Goal: Task Accomplishment & Management: Complete application form

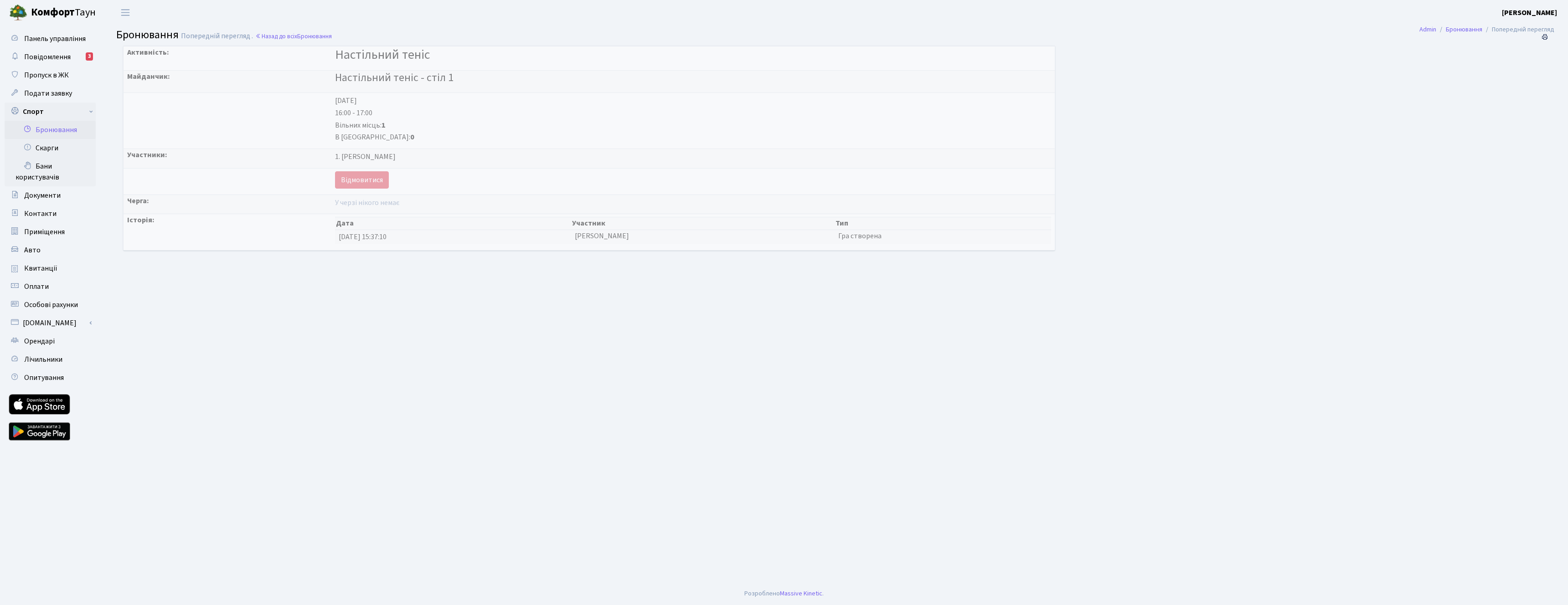
click at [59, 130] on link "Бронювання" at bounding box center [50, 130] width 91 height 18
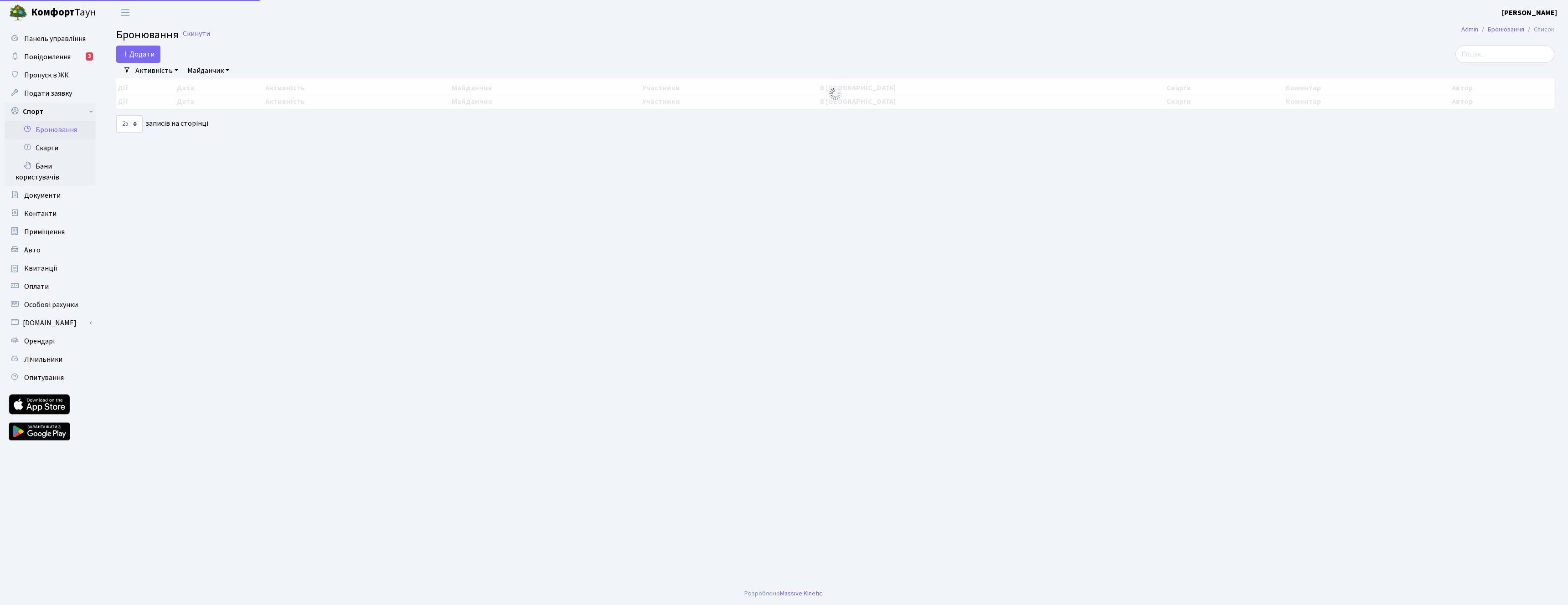
select select "25"
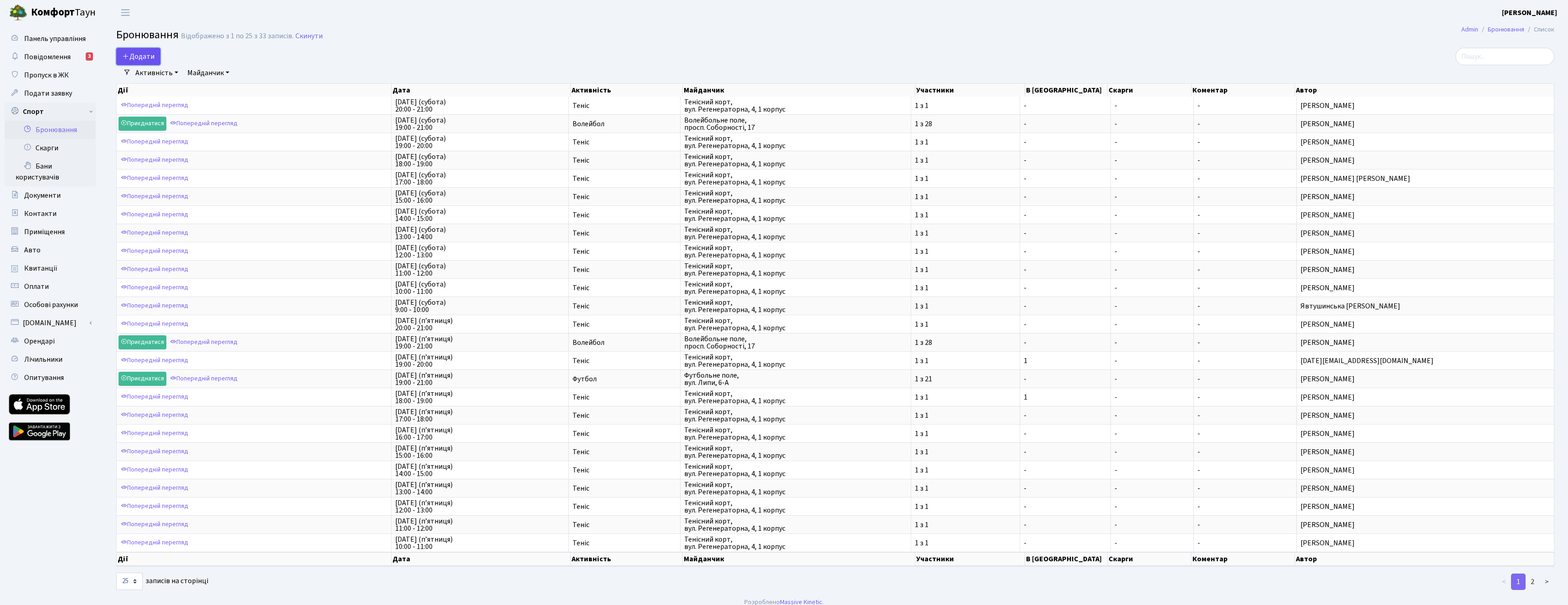
click at [129, 53] on icon "button" at bounding box center [125, 55] width 7 height 7
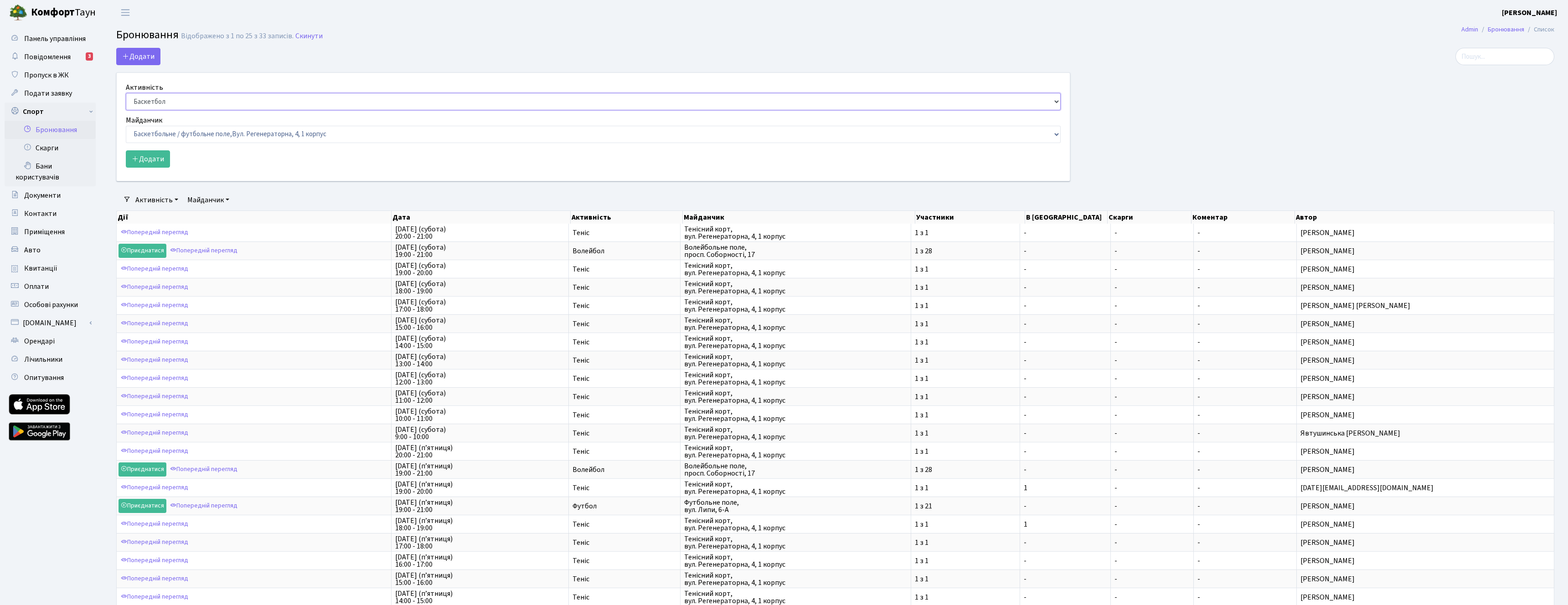
click at [161, 94] on select "Баскетбол Волейбол Йога Катання на роликах Настільний теніс Теніс Футбол Фітнес" at bounding box center [593, 102] width 935 height 17
select select "7"
click at [126, 93] on select "Баскетбол Волейбол Йога Катання на роликах Настільний теніс Теніс Футбол Фітнес" at bounding box center [593, 102] width 935 height 17
click at [204, 136] on select "Баскетбольне / футбольне поле, Вул. Регенераторна, 4, 1 корпус Баскетбольне пол…" at bounding box center [593, 134] width 935 height 17
select select "9"
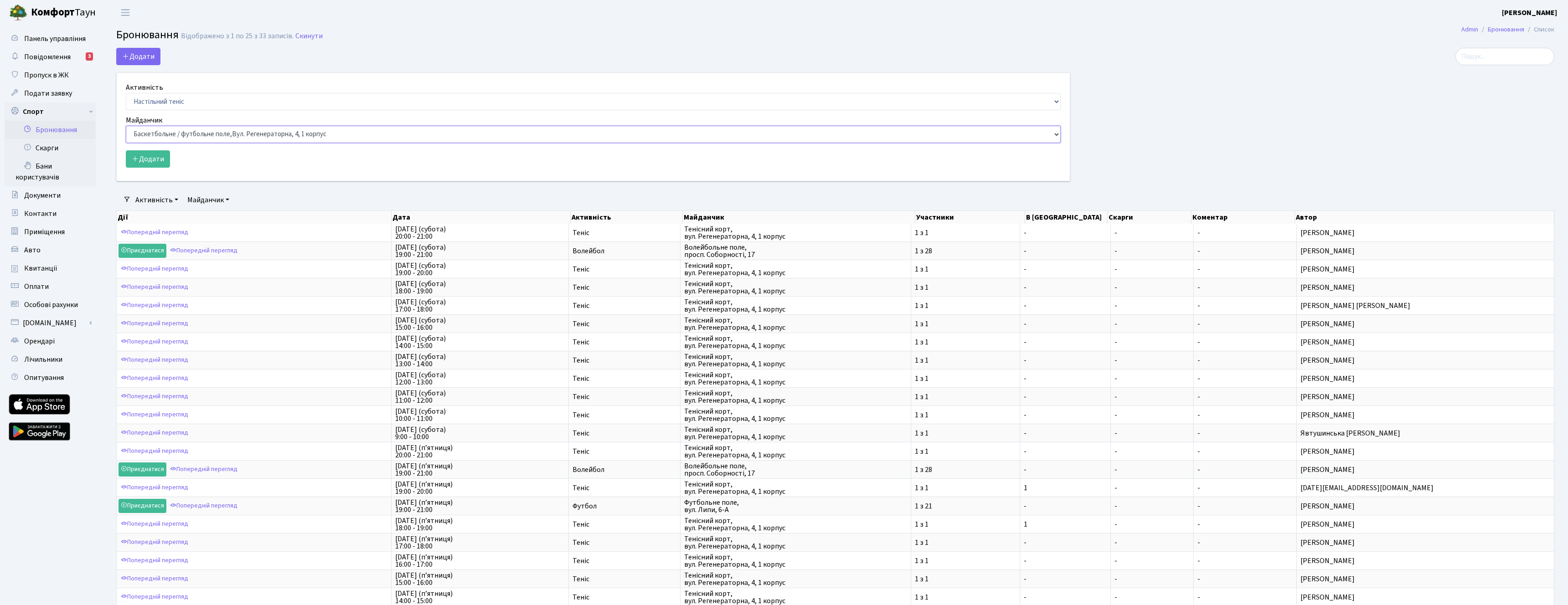
click at [126, 126] on select "Баскетбольне / футбольне поле, Вул. Регенераторна, 4, 1 корпус Баскетбольне пол…" at bounding box center [593, 134] width 935 height 17
click at [168, 161] on button "Додати" at bounding box center [148, 159] width 44 height 17
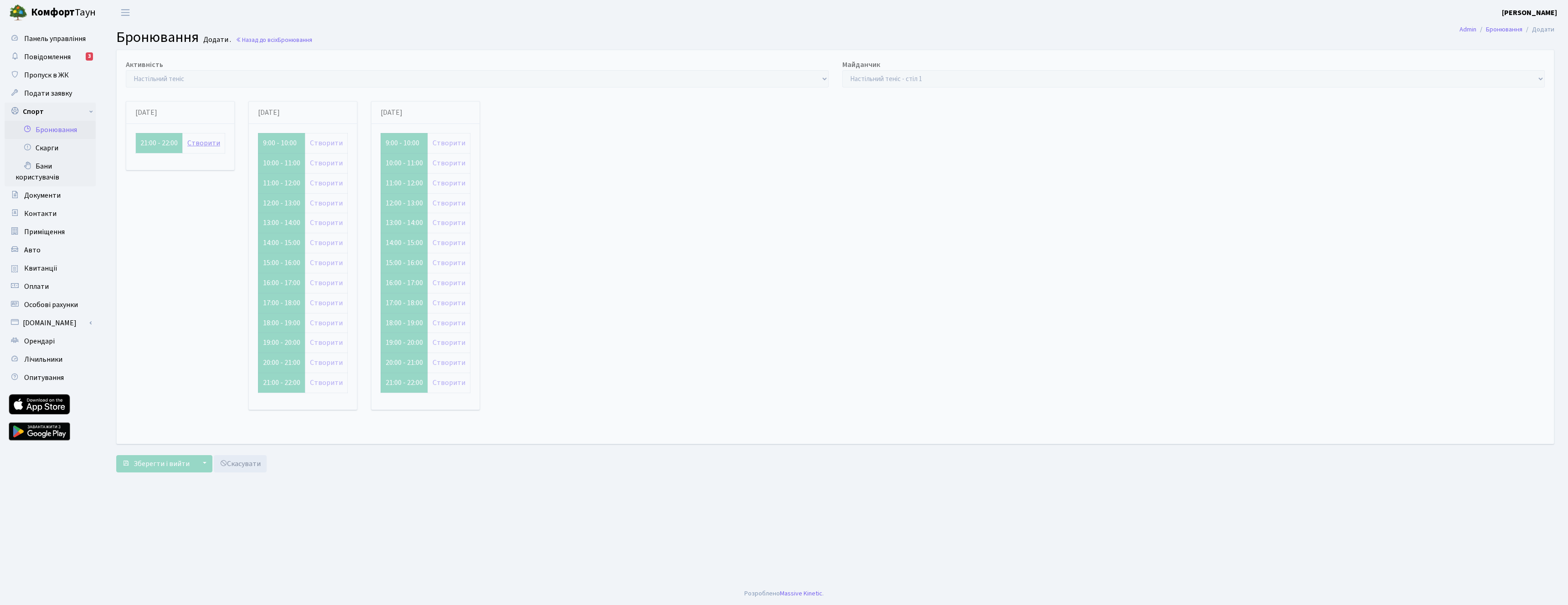
click at [206, 145] on link "Створити" at bounding box center [203, 143] width 32 height 10
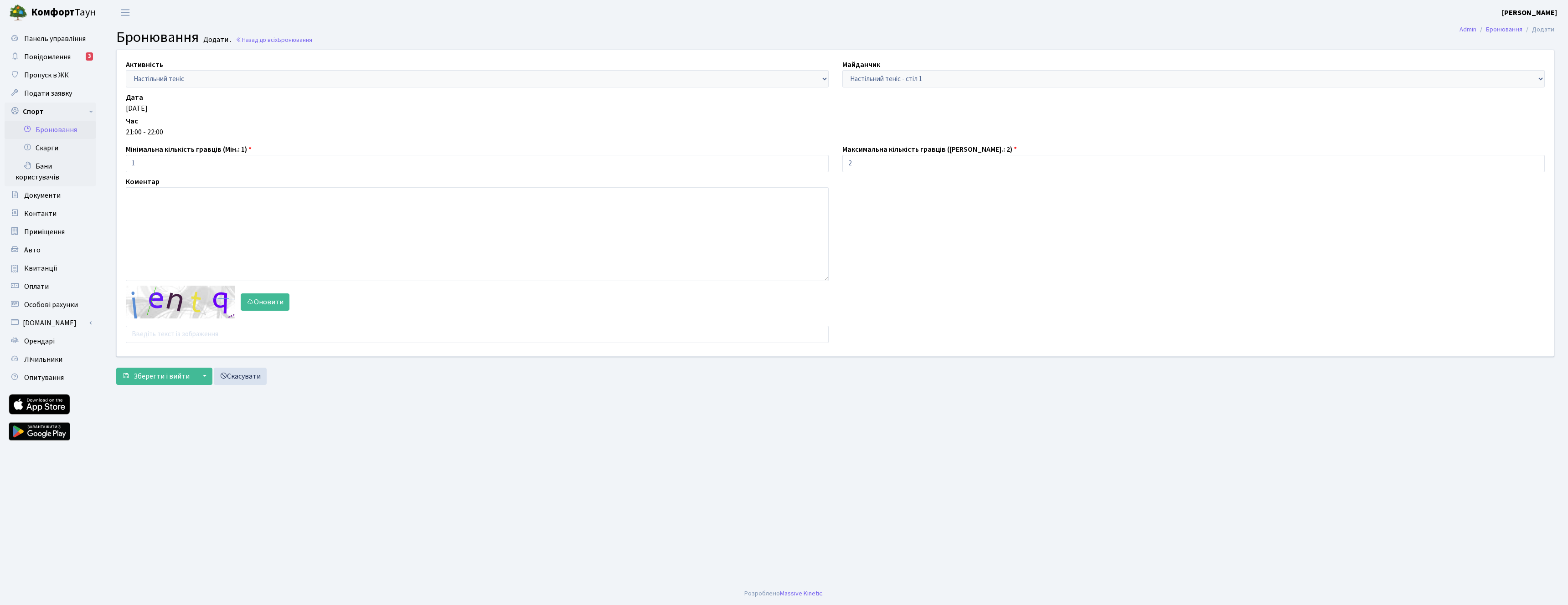
click at [172, 344] on div "Активність - Баскетбол Волейбол Йога Катання на роликах Настільний теніс Теніс …" at bounding box center [835, 202] width 1450 height 306
click at [176, 340] on input "text" at bounding box center [477, 335] width 703 height 17
type input "н"
type input "yabue"
click at [157, 375] on span "Зберегти і вийти" at bounding box center [161, 376] width 56 height 10
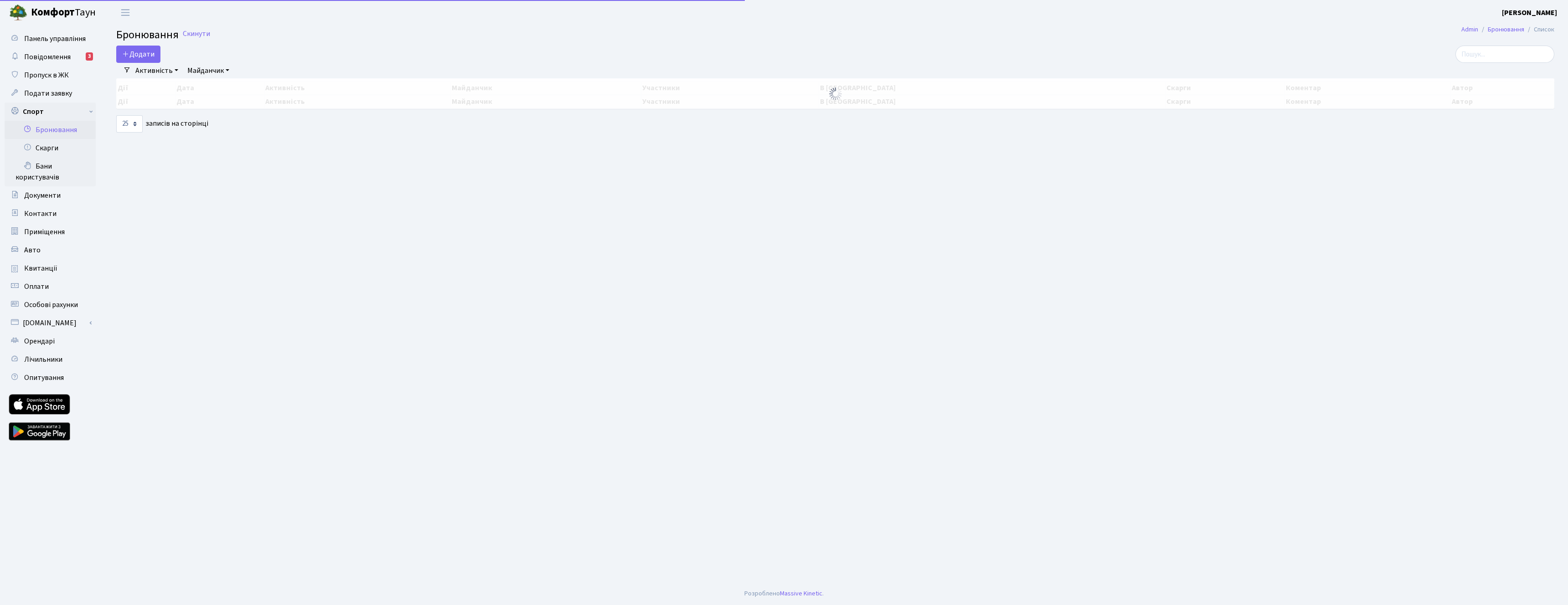
select select "25"
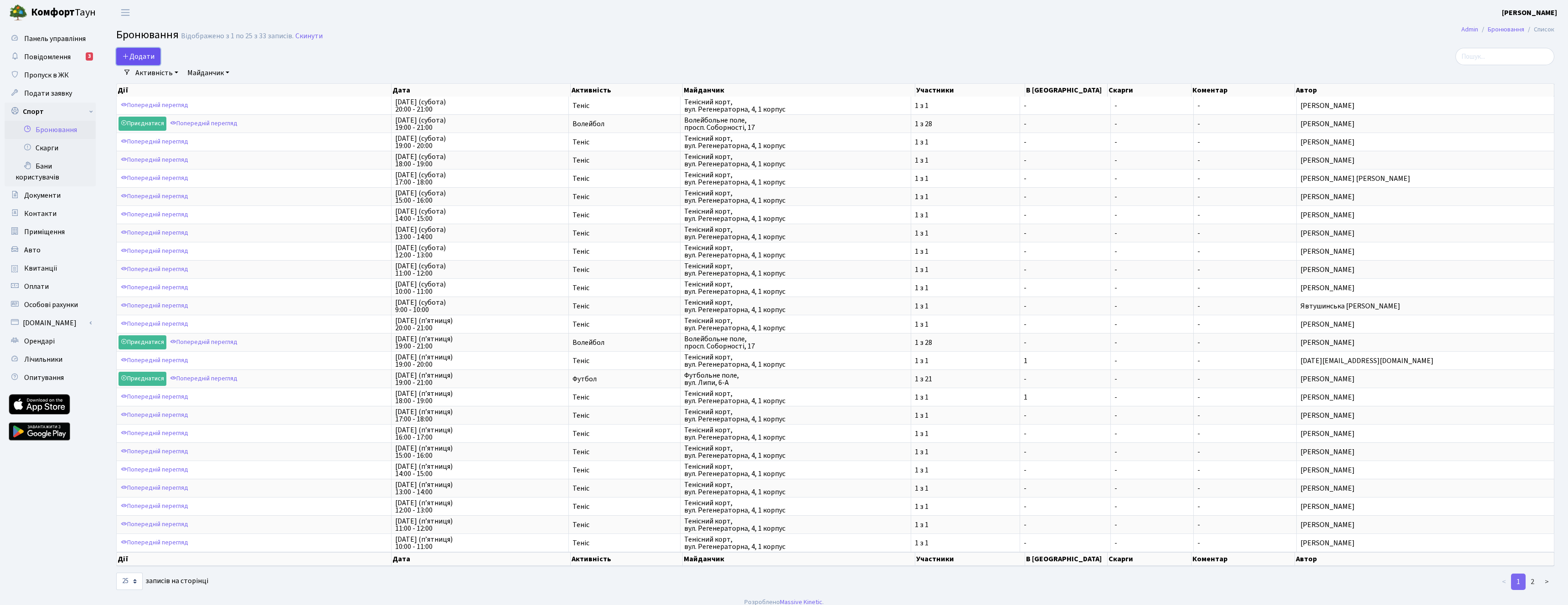
click at [142, 54] on button "Додати" at bounding box center [138, 57] width 44 height 17
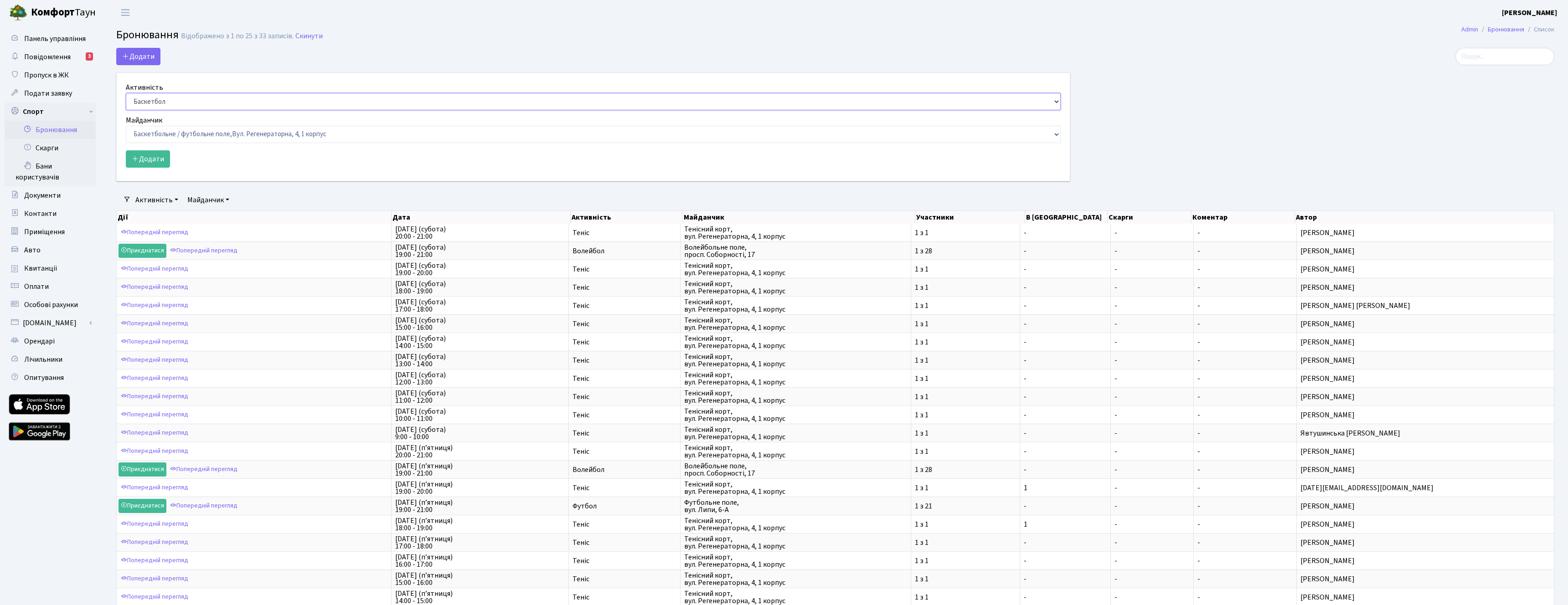
click at [215, 97] on select "Баскетбол Волейбол Йога Катання на роликах Настільний теніс Теніс Футбол Фітнес" at bounding box center [593, 102] width 935 height 17
select select "7"
click at [126, 93] on select "Баскетбол Волейбол Йога Катання на роликах Настільний теніс [PERSON_NAME] Фітнес" at bounding box center [593, 102] width 935 height 17
click at [229, 130] on select "Баскетбольне / футбольне поле, Вул. Регенераторна, 4, 1 корпус Баскетбольне пол…" at bounding box center [593, 134] width 935 height 17
select select "9"
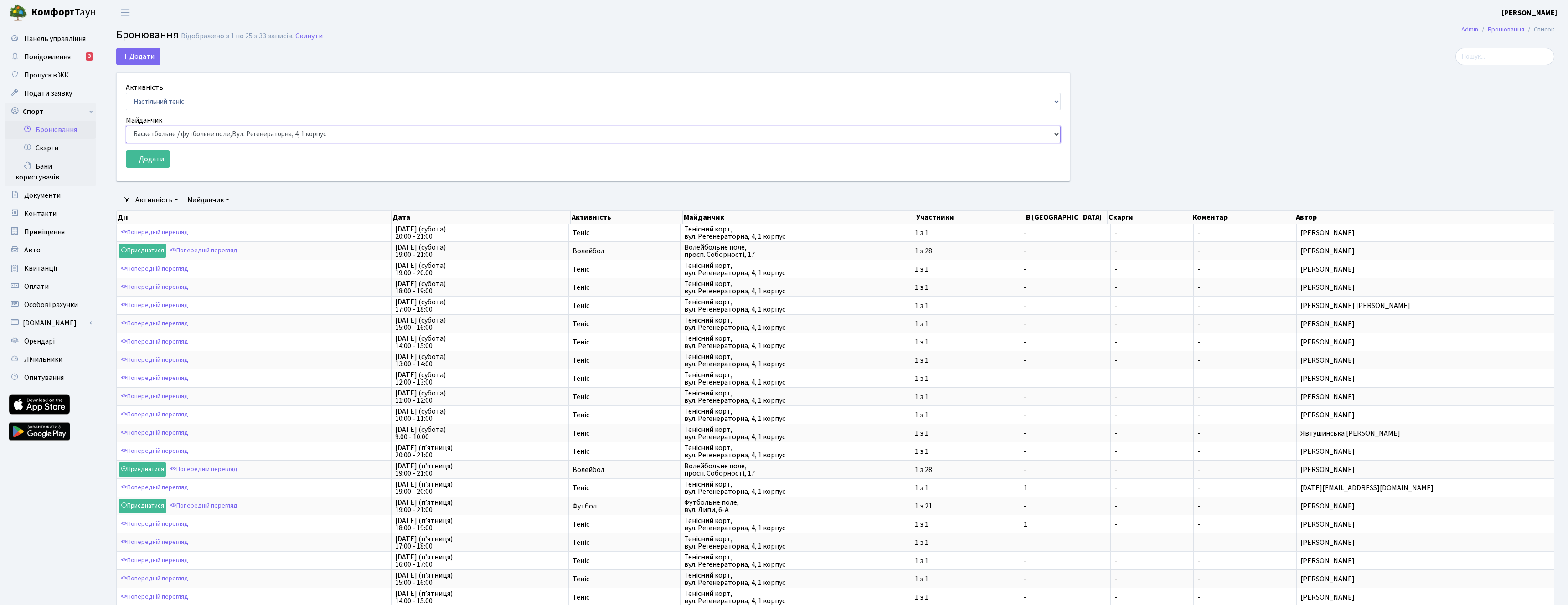
click at [126, 126] on select "Баскетбольне / футбольне поле, Вул. Регенераторна, 4, 1 корпус Баскетбольне пол…" at bounding box center [593, 134] width 935 height 17
click at [148, 154] on button "Додати" at bounding box center [148, 159] width 44 height 17
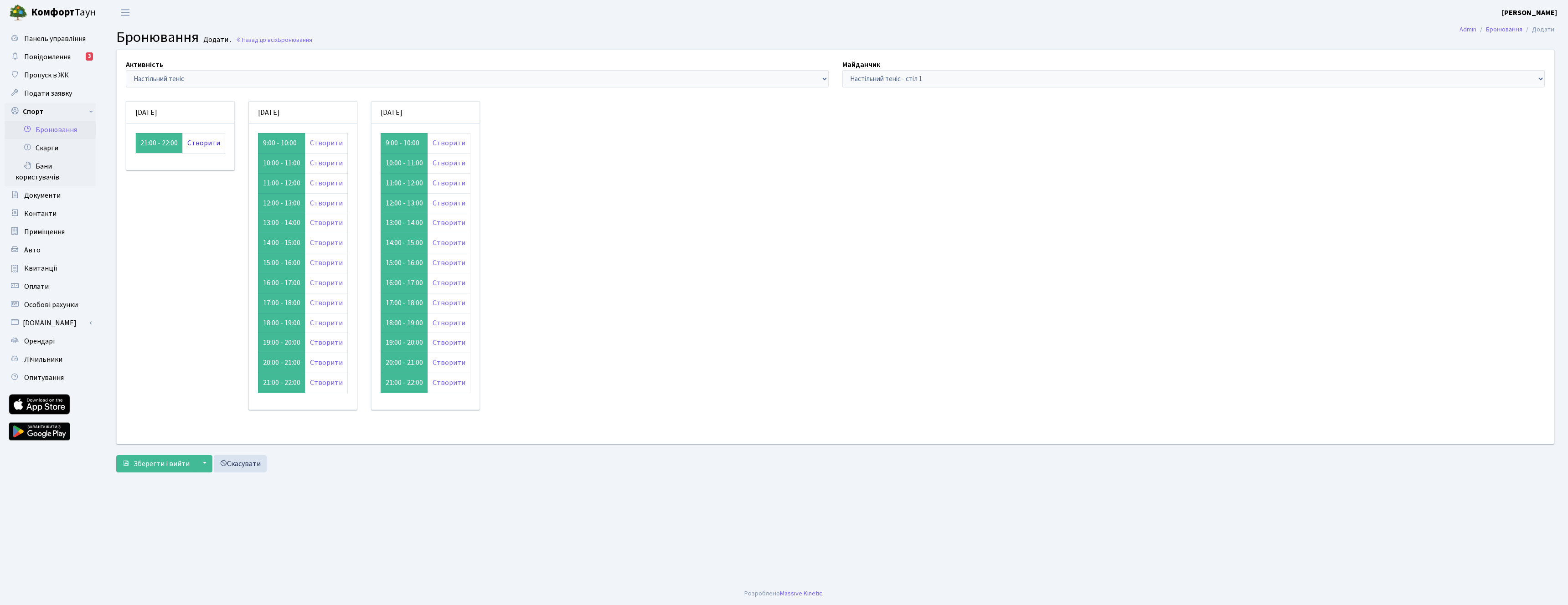
click at [199, 142] on link "Створити" at bounding box center [203, 143] width 32 height 10
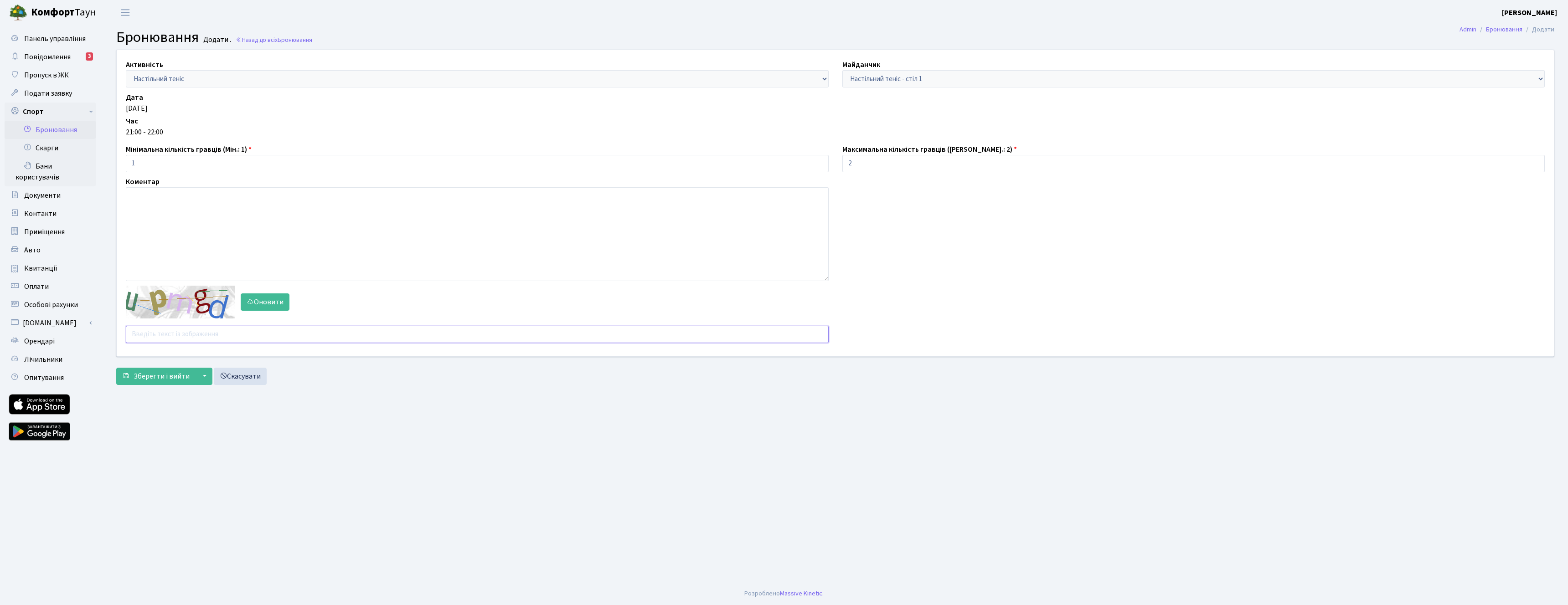
click at [210, 339] on input "text" at bounding box center [477, 335] width 703 height 17
type input "p"
click at [285, 40] on span "Бронювання" at bounding box center [295, 40] width 35 height 9
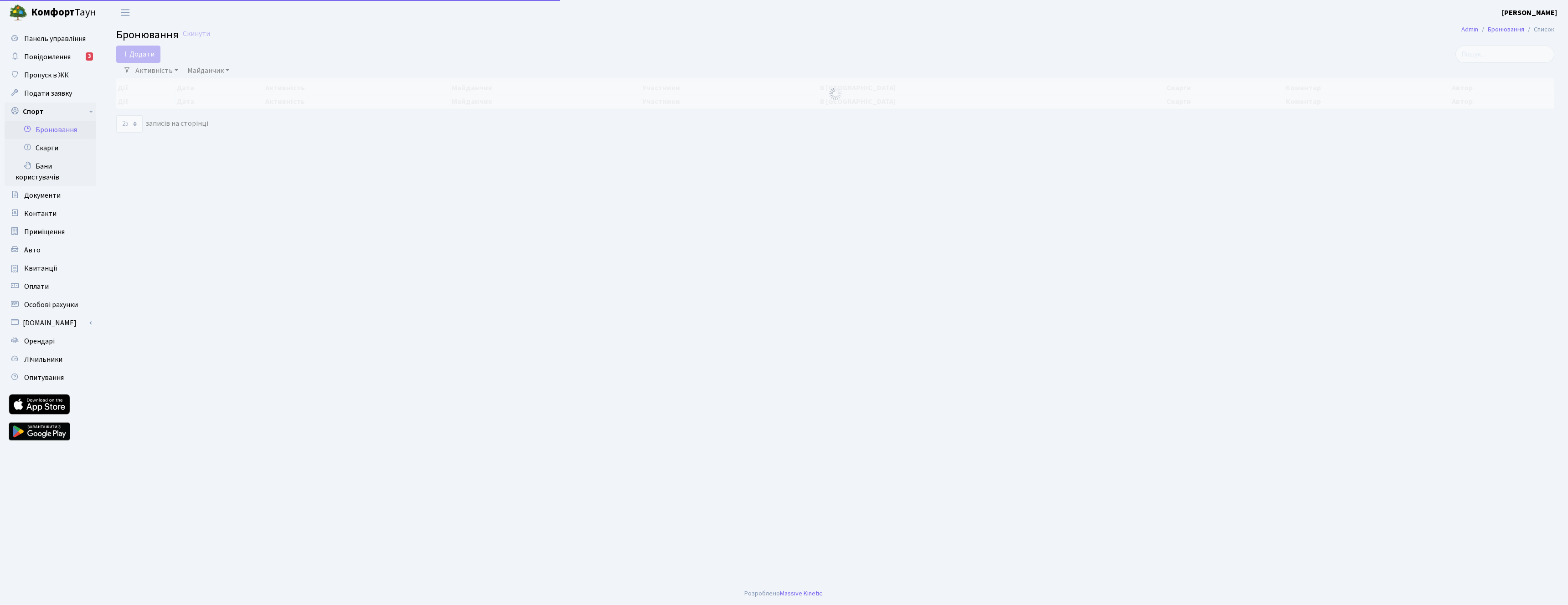
select select "25"
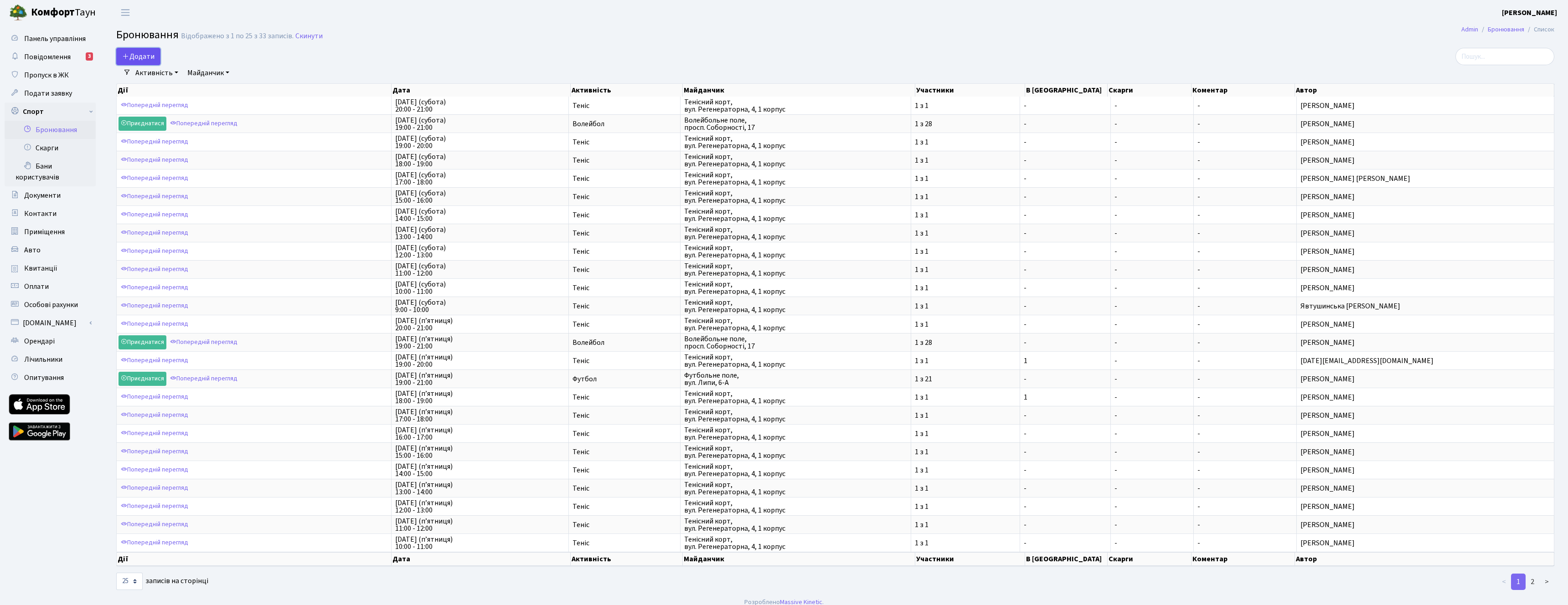
click at [148, 54] on button "Додати" at bounding box center [138, 57] width 44 height 17
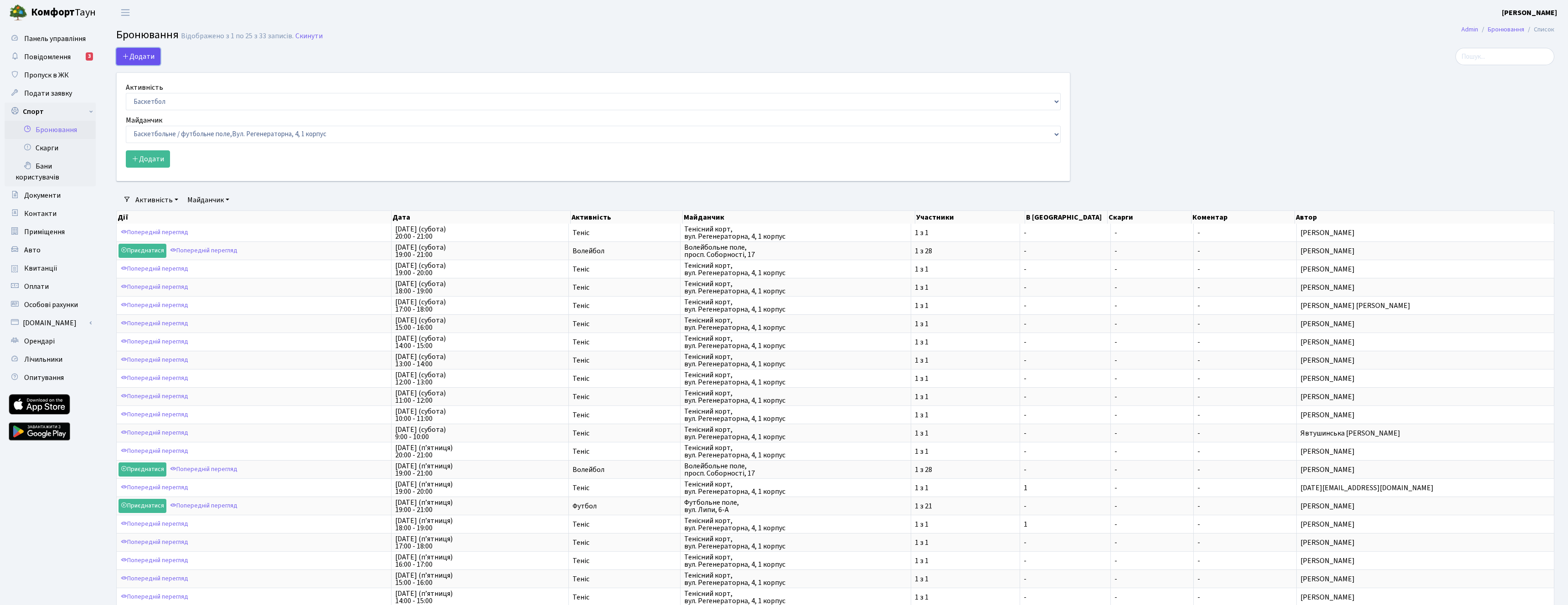
click at [148, 54] on button "Додати" at bounding box center [138, 57] width 44 height 17
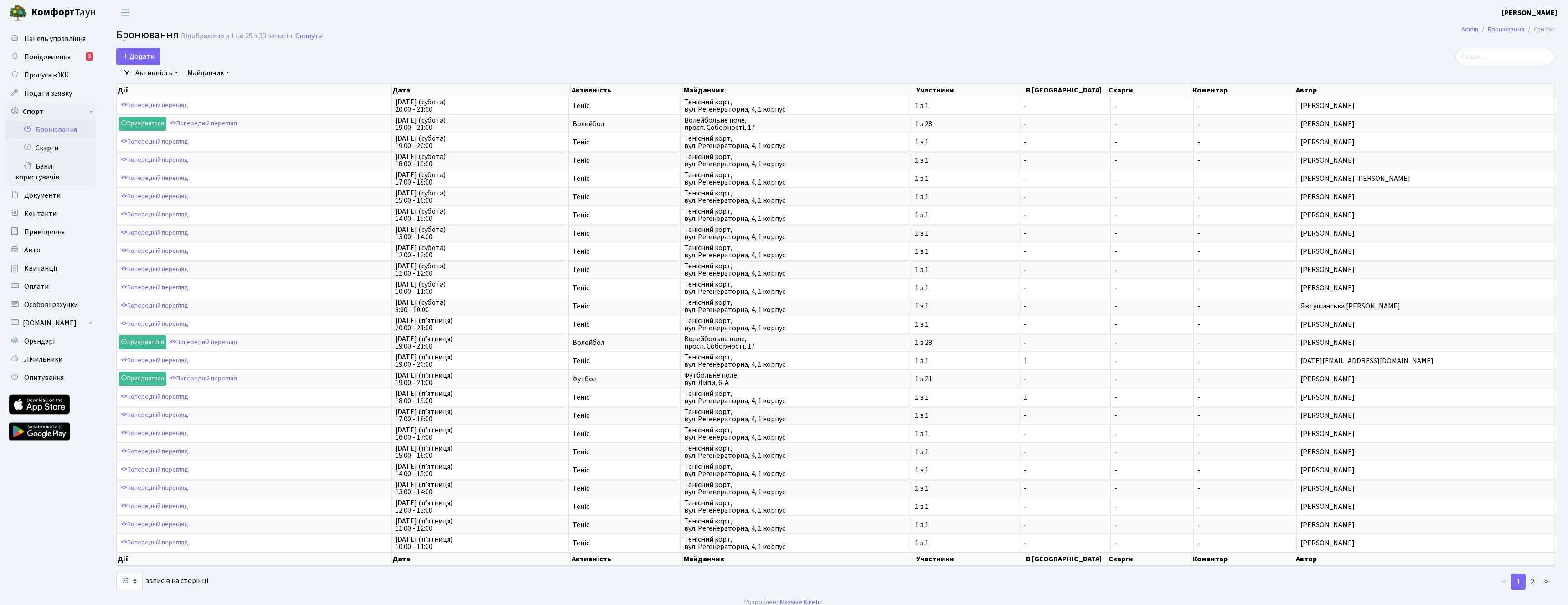
click at [163, 72] on link "Активність" at bounding box center [157, 73] width 50 height 16
click at [183, 171] on link "Настільний теніс" at bounding box center [172, 170] width 80 height 14
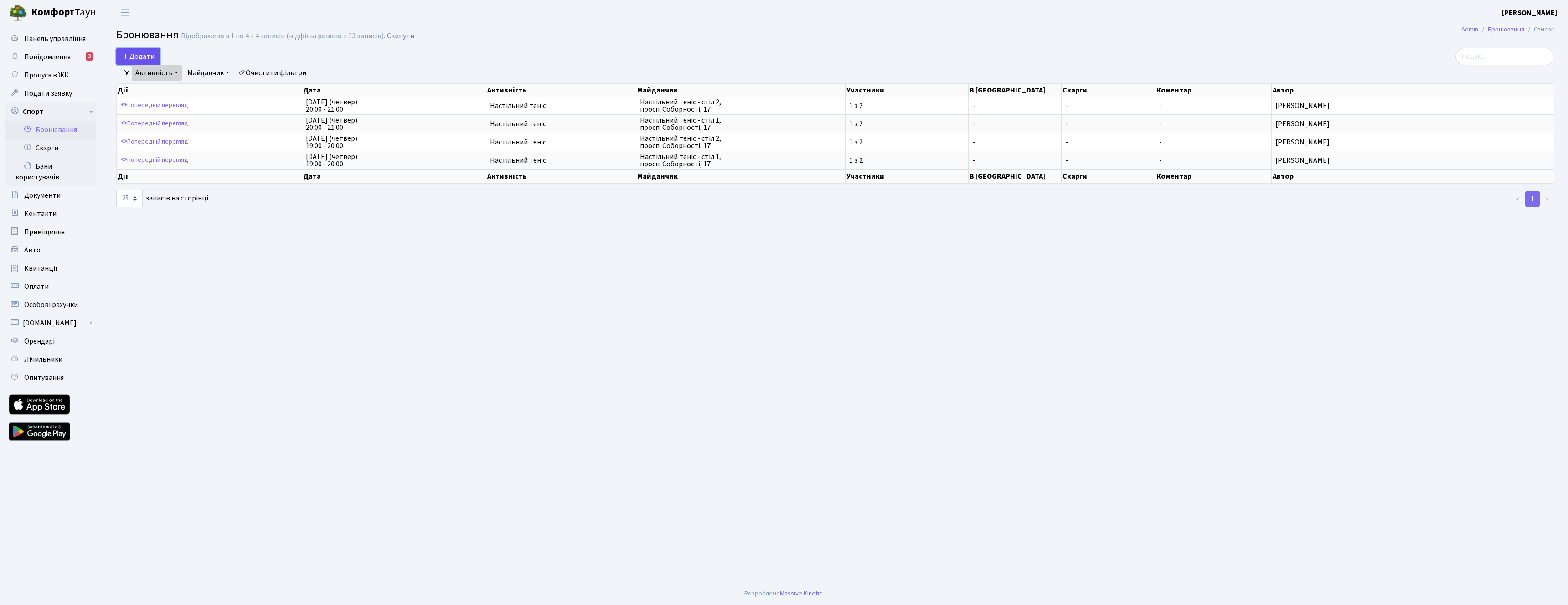
click at [137, 49] on button "Додати" at bounding box center [138, 57] width 44 height 17
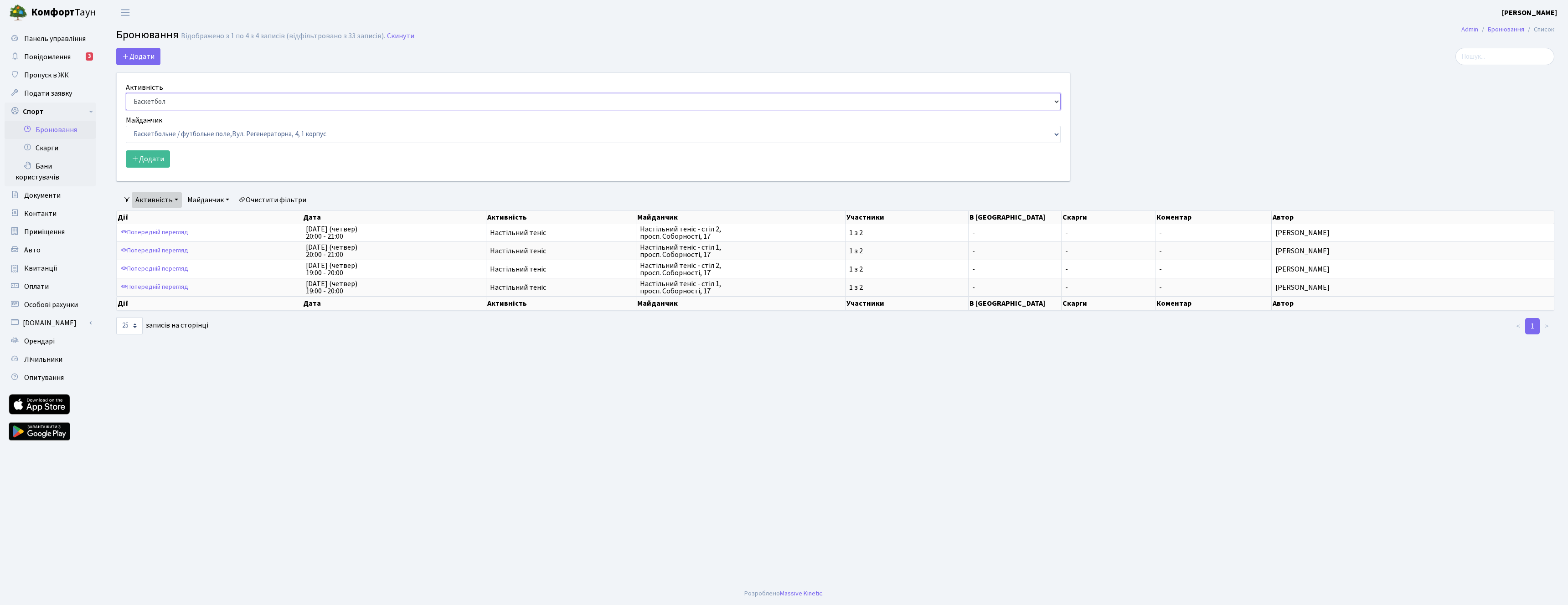
click at [172, 104] on select "Баскетбол Волейбол Йога Катання на роликах Настільний теніс Теніс Футбол Фітнес" at bounding box center [593, 102] width 935 height 17
select select "7"
click at [126, 93] on select "Баскетбол Волейбол Йога Катання на роликах Настільний теніс Теніс Футбол Фітнес" at bounding box center [593, 102] width 935 height 17
click at [185, 138] on select "Баскетбольне / футбольне поле, Вул. Регенераторна, 4, 1 корпус Баскетбольне пол…" at bounding box center [593, 134] width 935 height 17
select select "9"
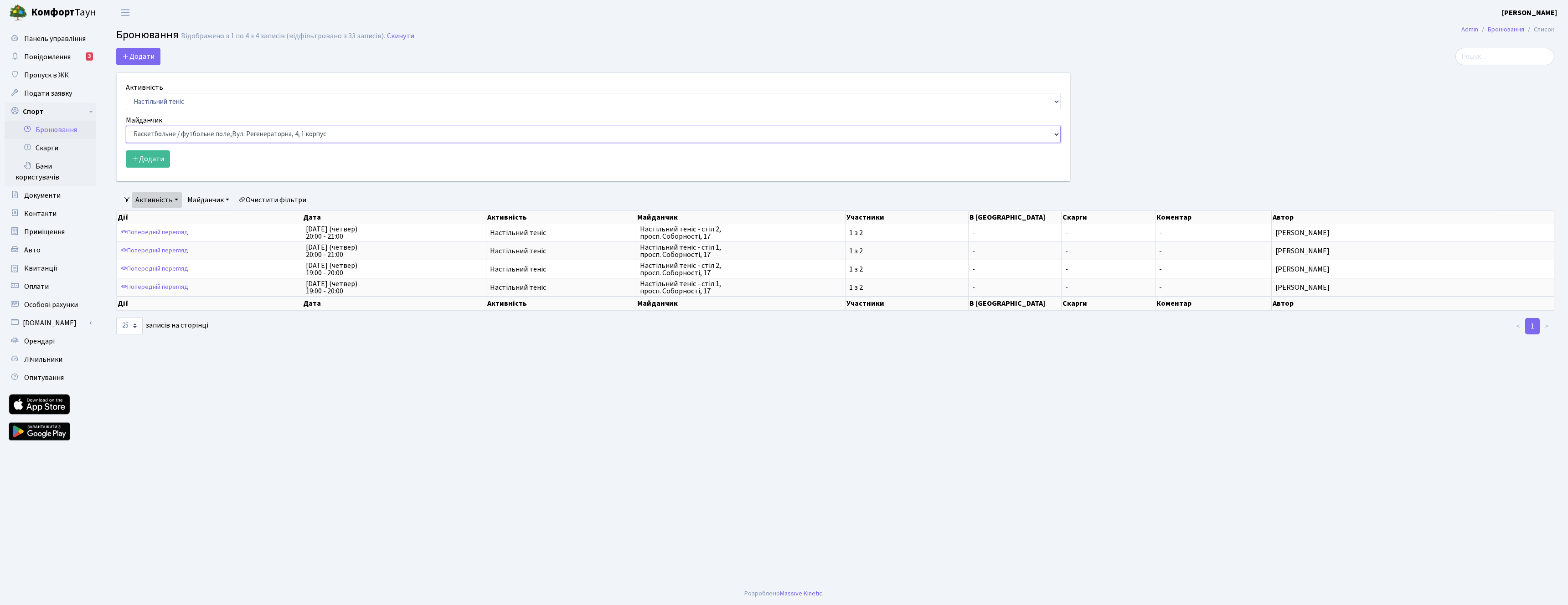
click at [126, 126] on select "Баскетбольне / футбольне поле, Вул. Регенераторна, 4, 1 корпус Баскетбольне пол…" at bounding box center [593, 134] width 935 height 17
click at [147, 151] on button "Додати" at bounding box center [148, 159] width 44 height 17
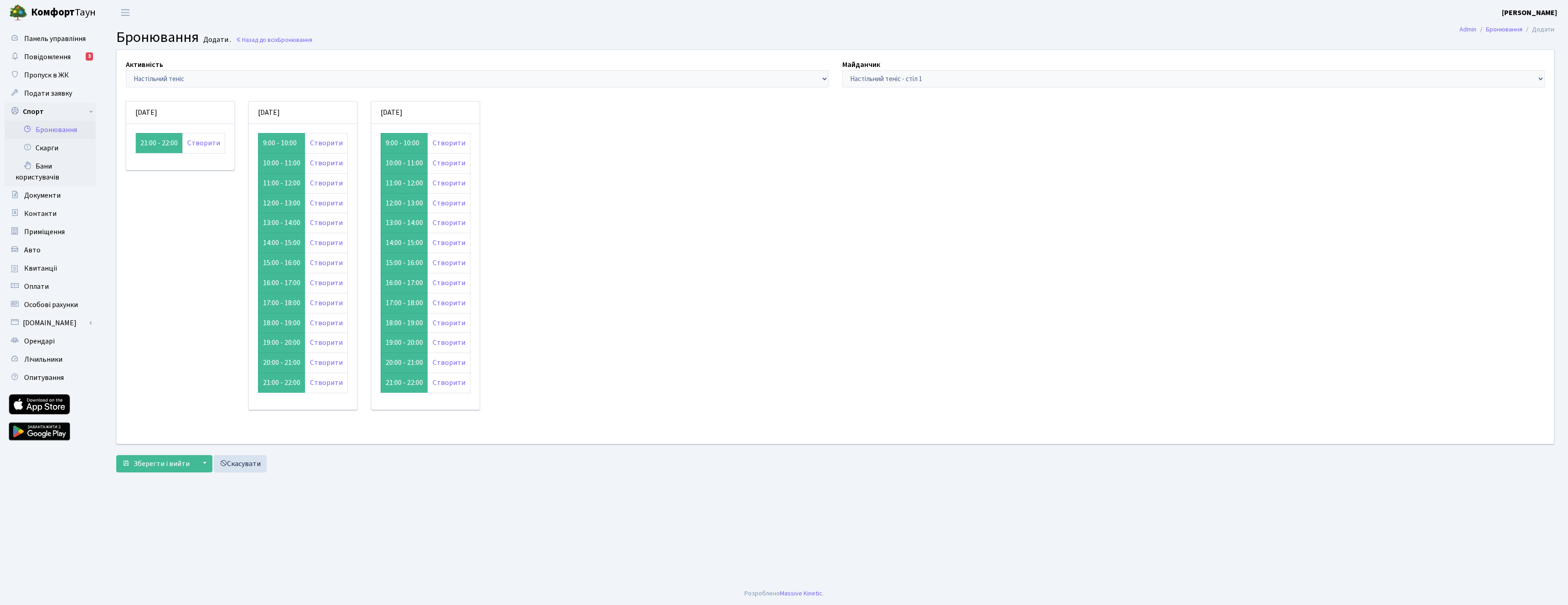
click at [172, 145] on td "21:00 - 22:00" at bounding box center [159, 142] width 47 height 20
click at [192, 145] on link "Створити" at bounding box center [203, 143] width 32 height 10
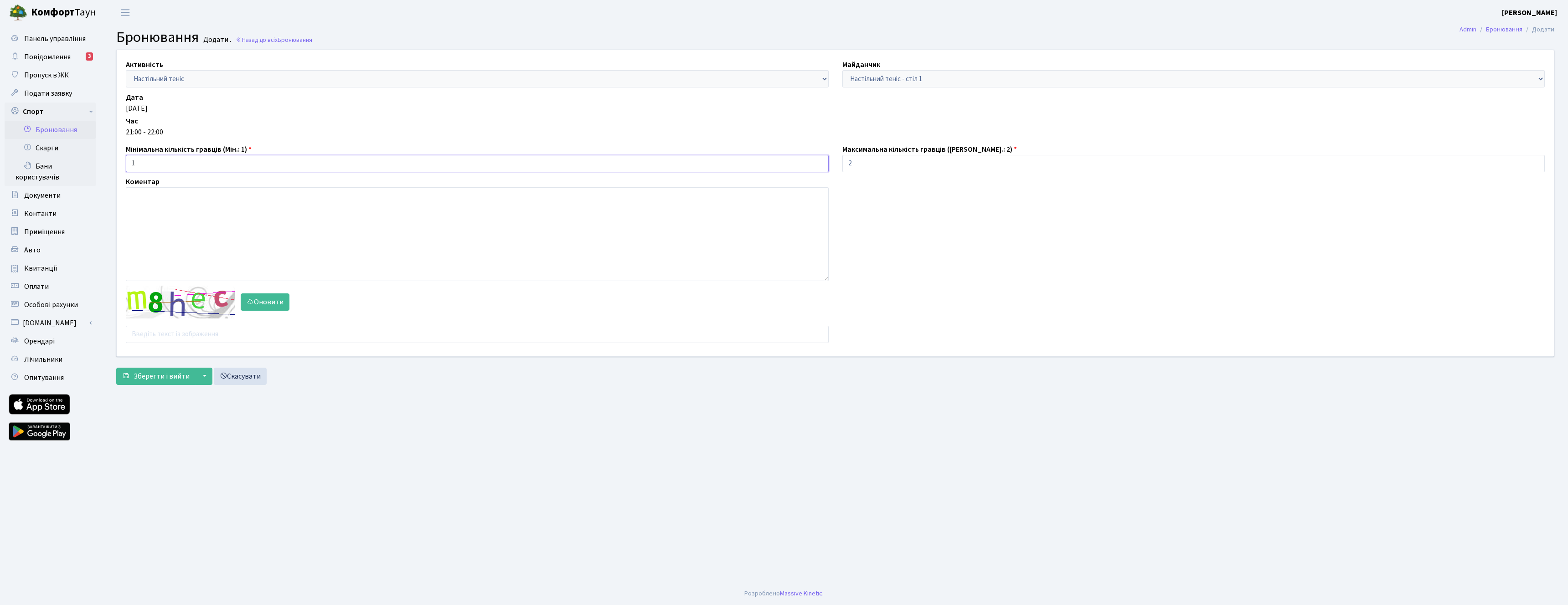
click at [181, 164] on input "1" at bounding box center [477, 164] width 703 height 17
click at [158, 345] on div "Активність - Баскетбол Волейбол Йога Катання на роликах Настільний теніс Теніс …" at bounding box center [835, 202] width 1450 height 306
click at [164, 341] on input "text" at bounding box center [477, 335] width 703 height 17
type input "q"
type input "ntit6"
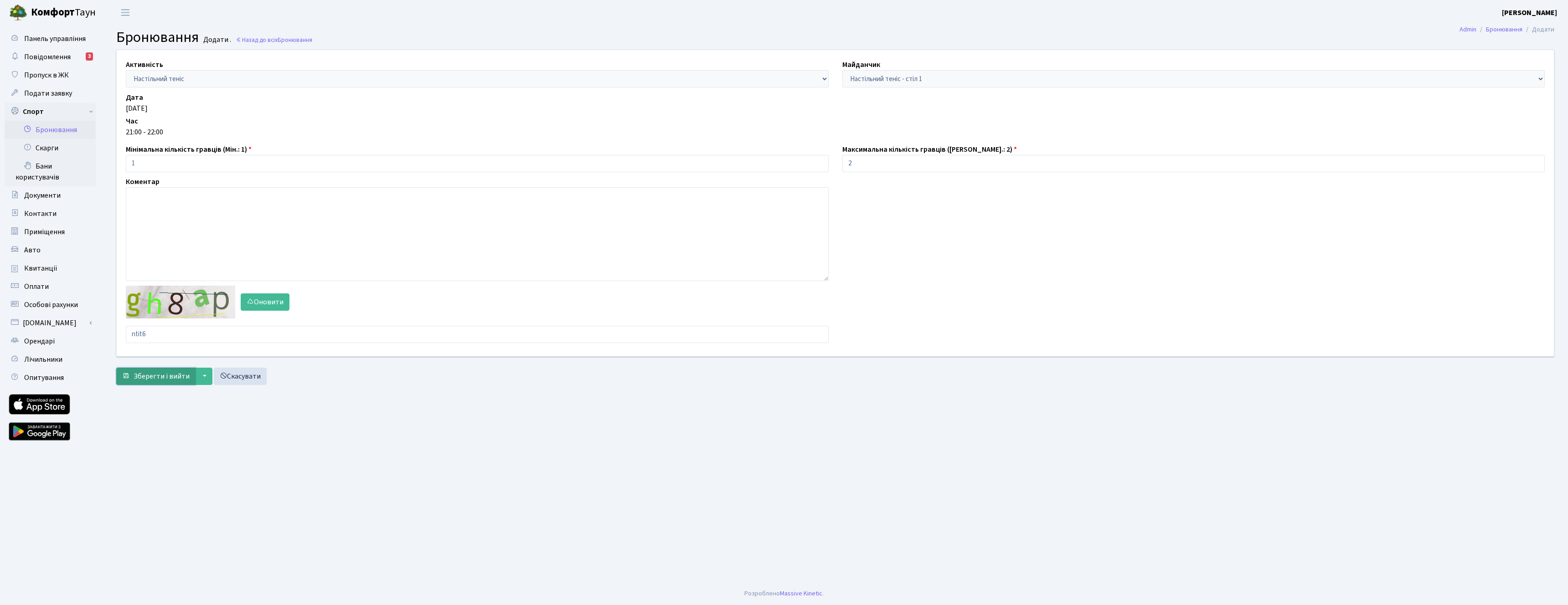
click at [145, 372] on span "Зберегти і вийти" at bounding box center [161, 376] width 56 height 10
click at [172, 338] on input "text" at bounding box center [477, 335] width 703 height 17
type input "jqt3p"
click at [150, 384] on span "Зберегти і вийти" at bounding box center [161, 388] width 56 height 10
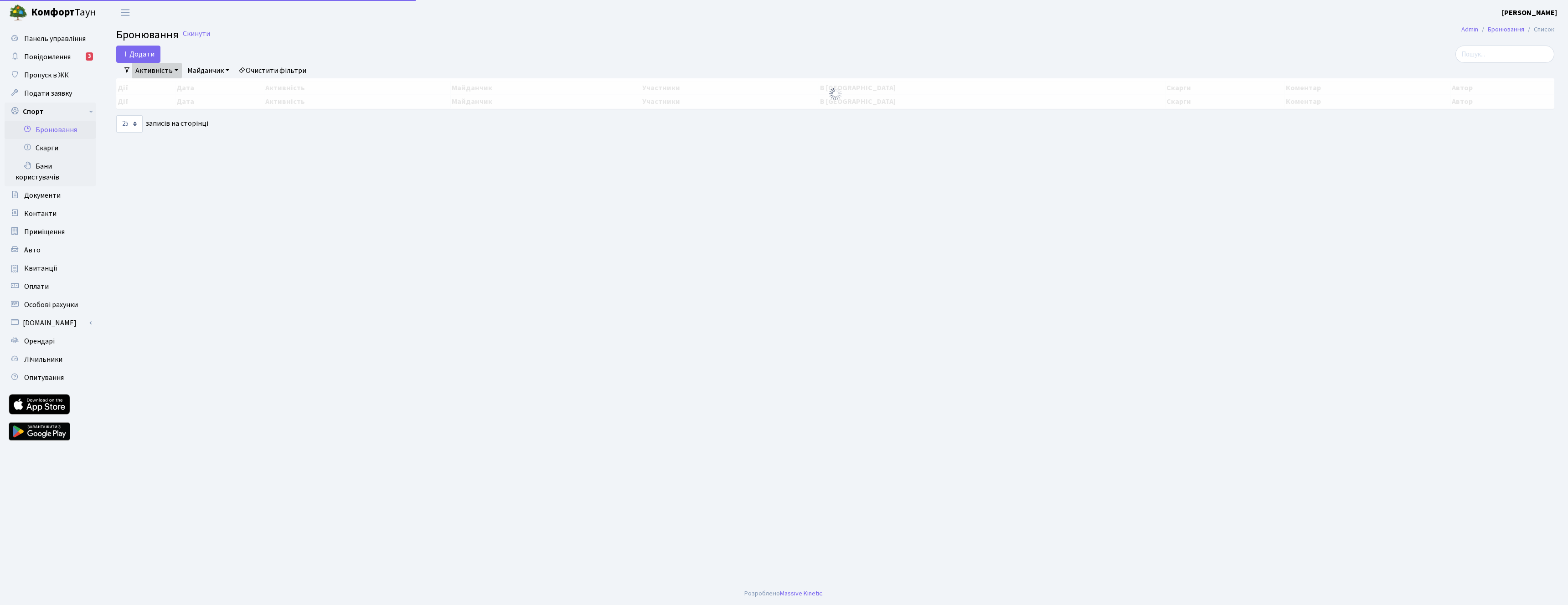
select select "25"
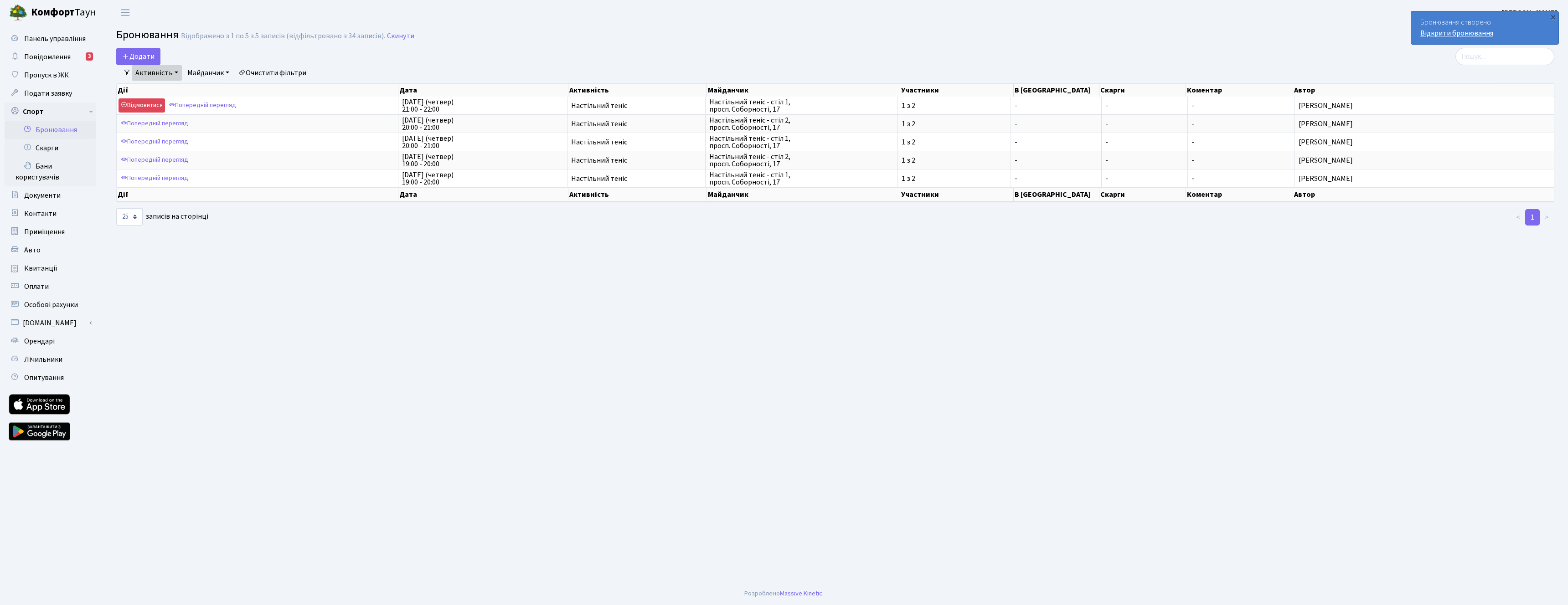
click at [1445, 30] on link "Відкрити бронювання" at bounding box center [1457, 33] width 73 height 10
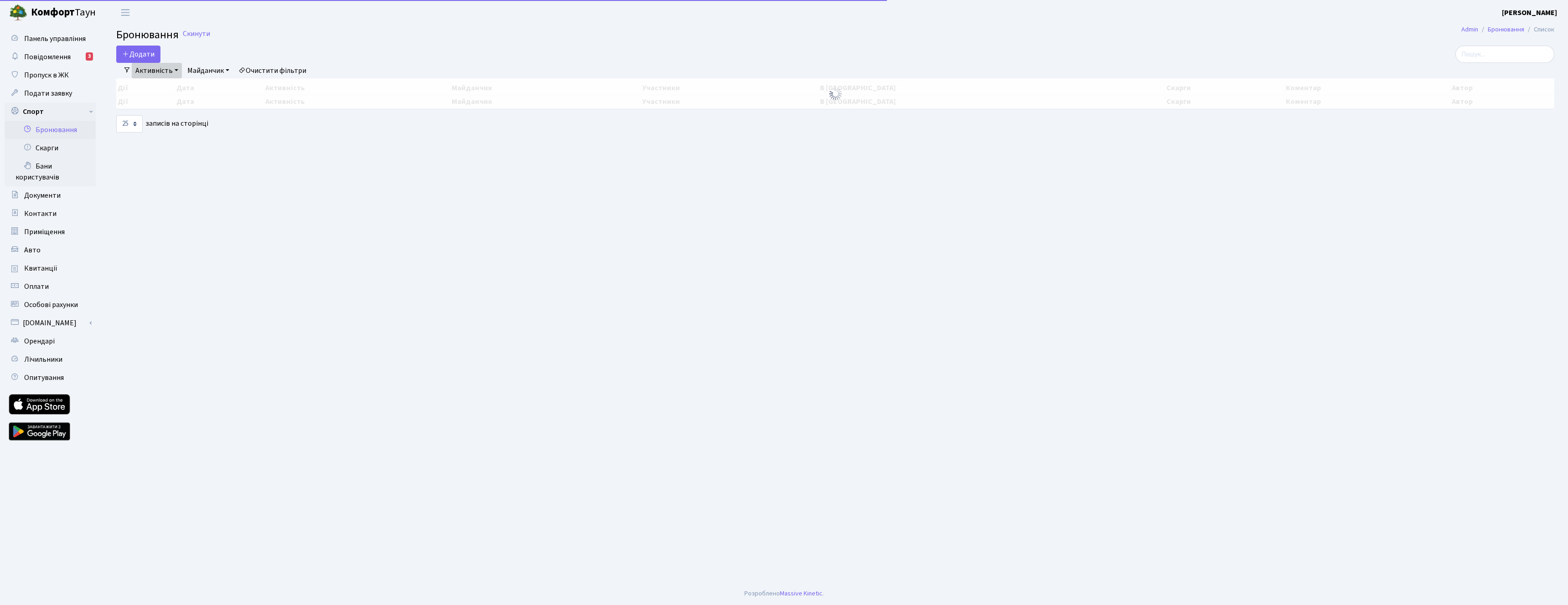
select select "25"
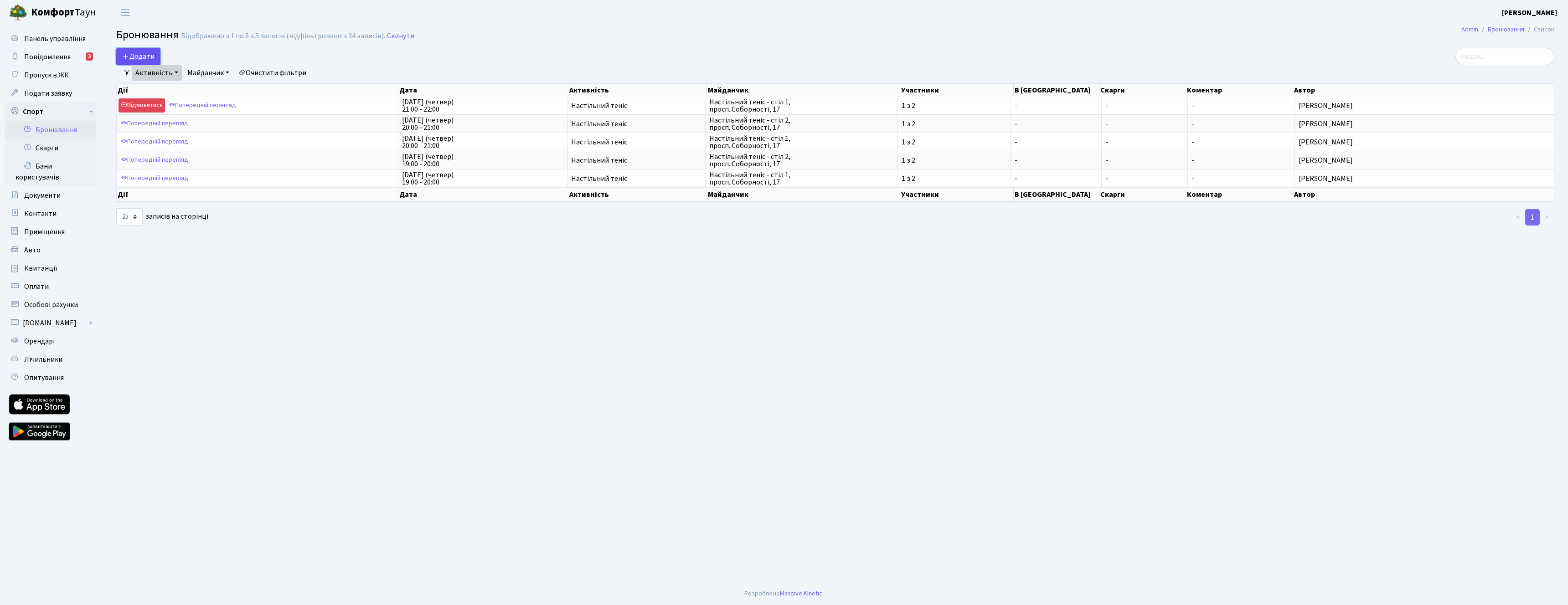
click at [151, 57] on button "Додати" at bounding box center [138, 57] width 44 height 17
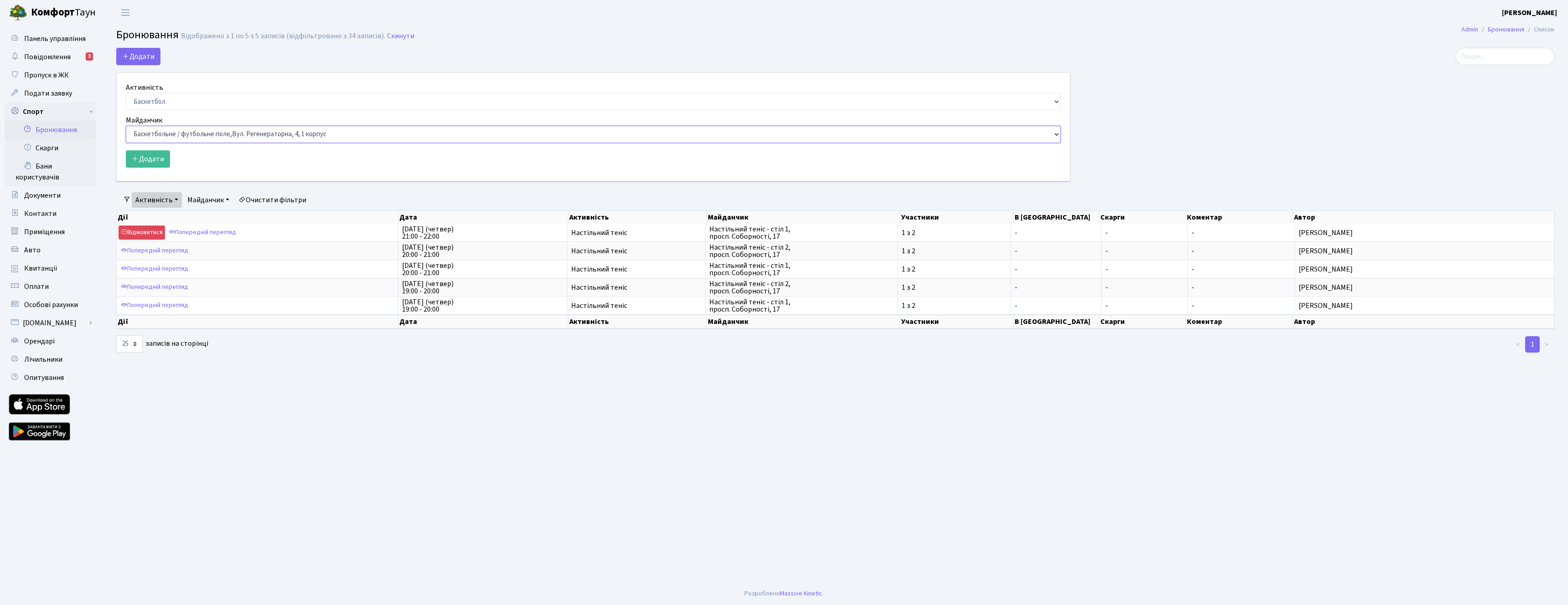
click at [179, 127] on select "Баскетбольне / футбольне поле, Вул. Регенераторна, 4, 1 корпус Баскетбольне пол…" at bounding box center [593, 134] width 935 height 17
select select "16"
click at [126, 126] on select "Баскетбольне / футбольне поле, Вул. Регенераторна, 4, 1 корпус Баскетбольне пол…" at bounding box center [593, 134] width 935 height 17
click at [166, 159] on button "Додати" at bounding box center [148, 159] width 44 height 17
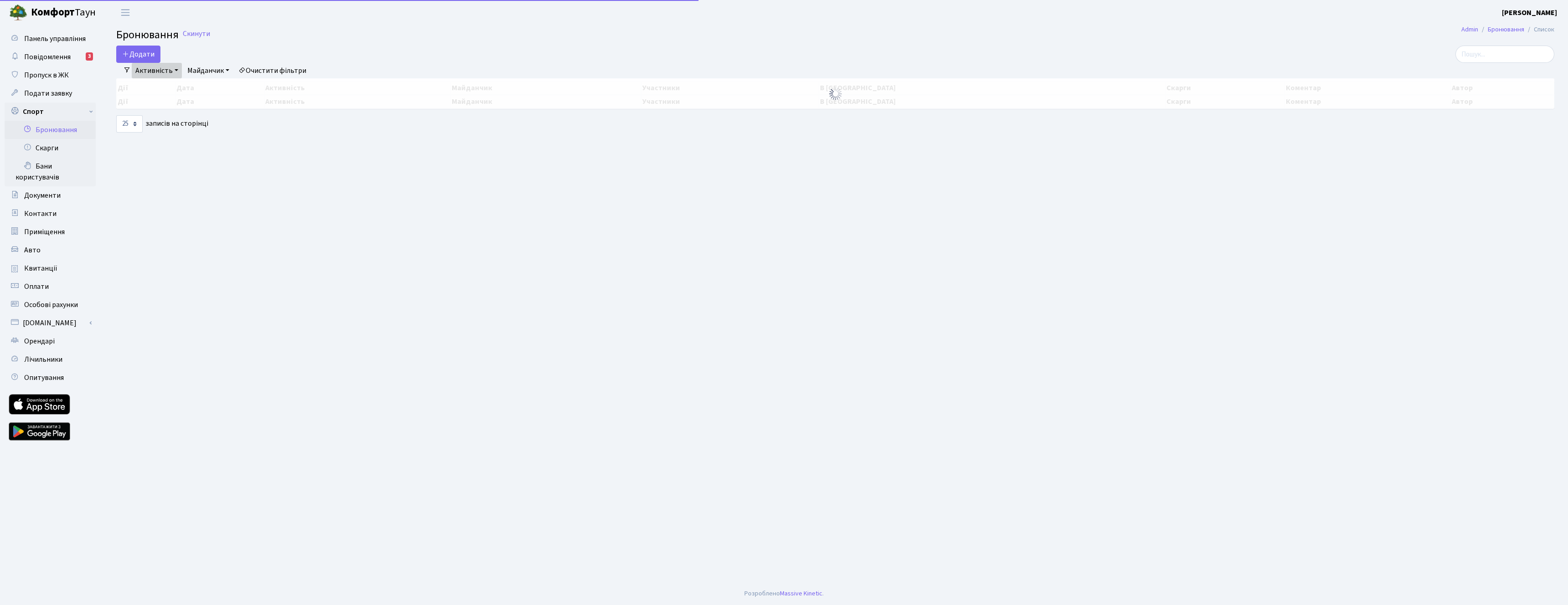
select select "25"
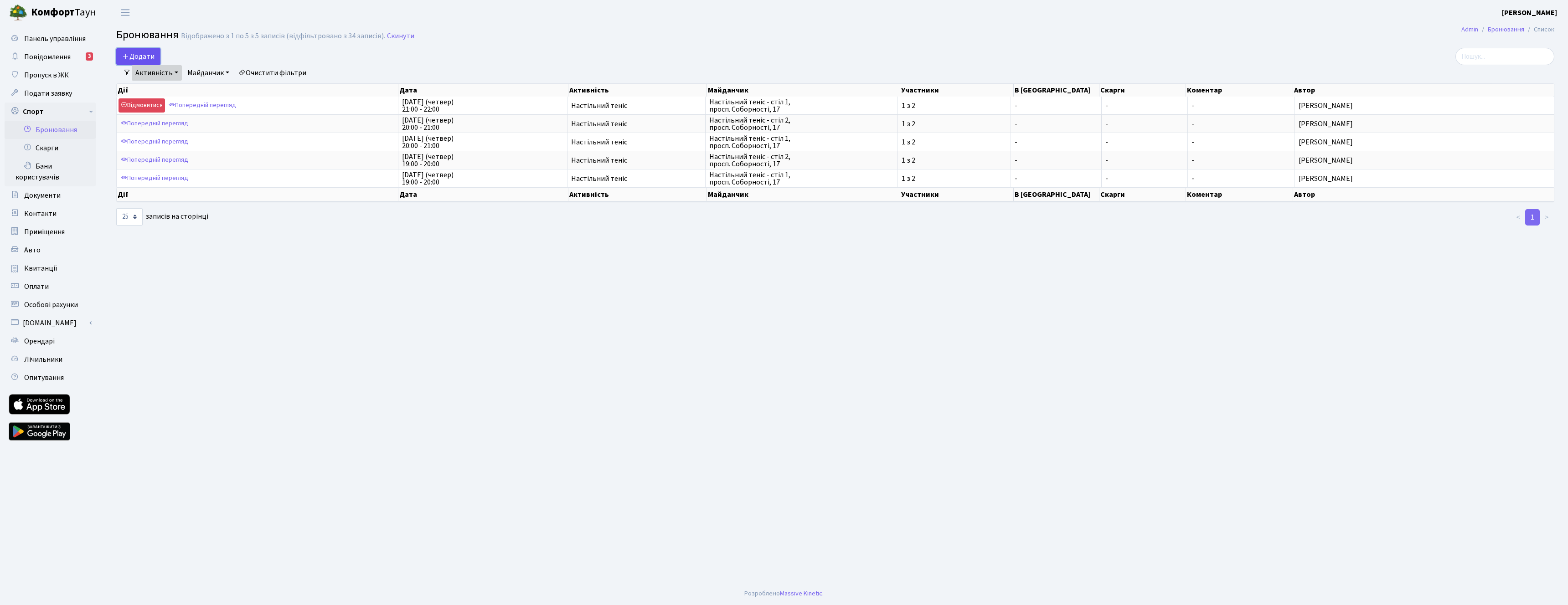
click at [139, 60] on button "Додати" at bounding box center [138, 57] width 44 height 17
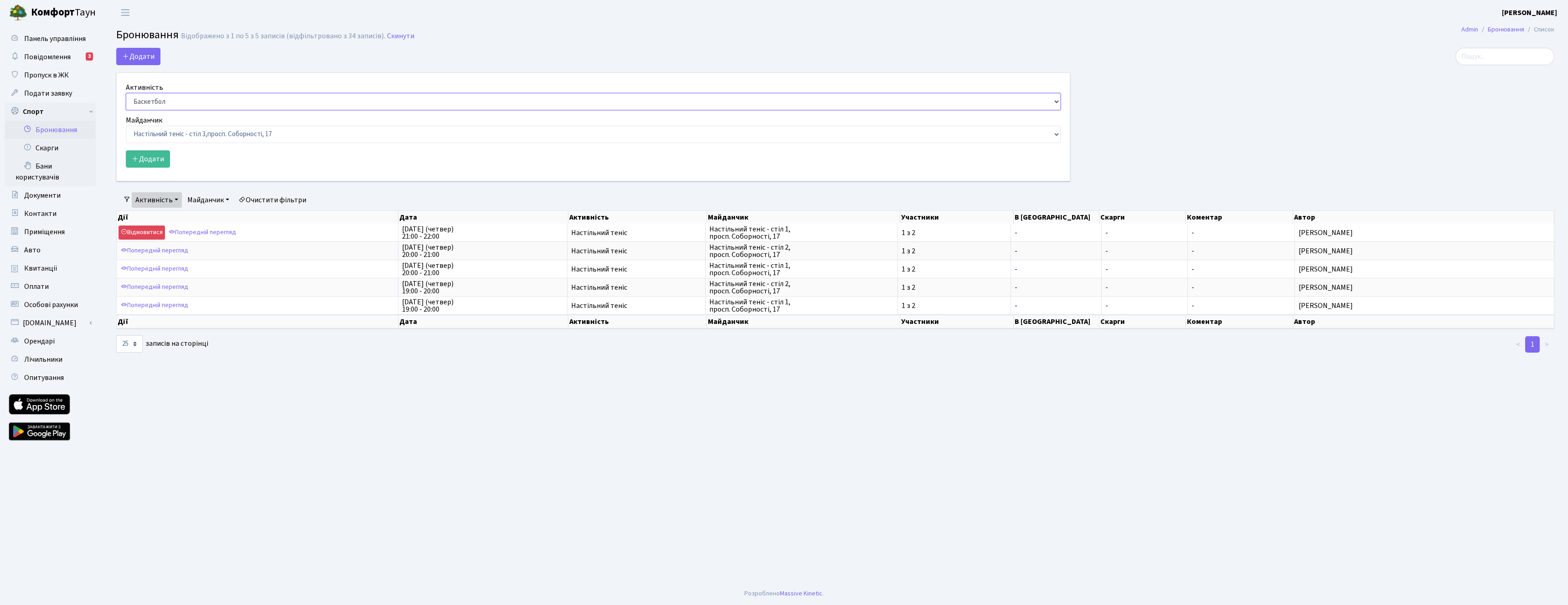
click at [213, 101] on select "Баскетбол Волейбол Йога Катання на роликах Настільний теніс Теніс Футбол Фітнес" at bounding box center [593, 102] width 935 height 17
select select "7"
click at [126, 93] on select "Баскетбол Волейбол Йога Катання на роликах Настільний теніс Теніс Футбол Фітнес" at bounding box center [593, 102] width 935 height 17
click at [236, 143] on form "Активність Баскетбол Волейбол Йога Катання на роликах Настільний теніс Теніс Фу…" at bounding box center [593, 125] width 935 height 85
click at [241, 139] on select "Баскетбольне / футбольне поле, Вул. Регенераторна, 4, 1 корпус Баскетбольне пол…" at bounding box center [593, 134] width 935 height 17
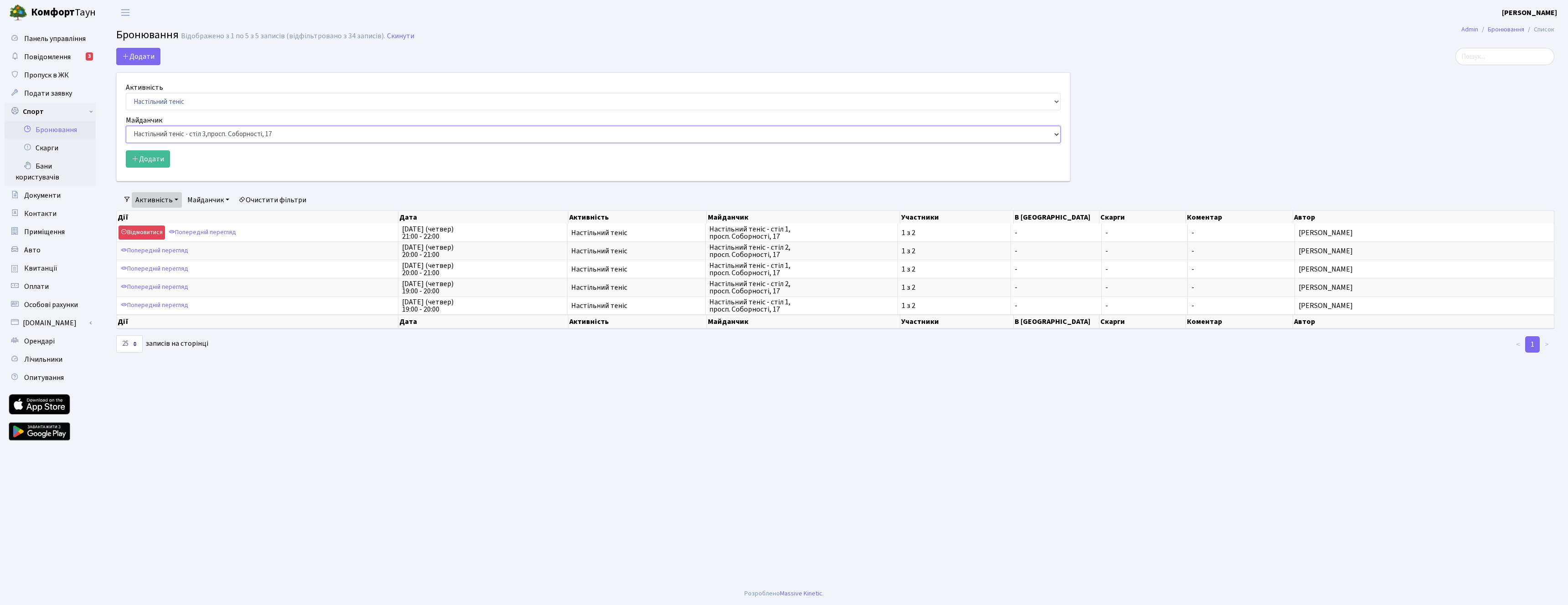
click at [126, 126] on select "Баскетбольне / футбольне поле, Вул. Регенераторна, 4, 1 корпус Баскетбольне пол…" at bounding box center [593, 134] width 935 height 17
click at [161, 168] on button "Додати" at bounding box center [148, 159] width 44 height 17
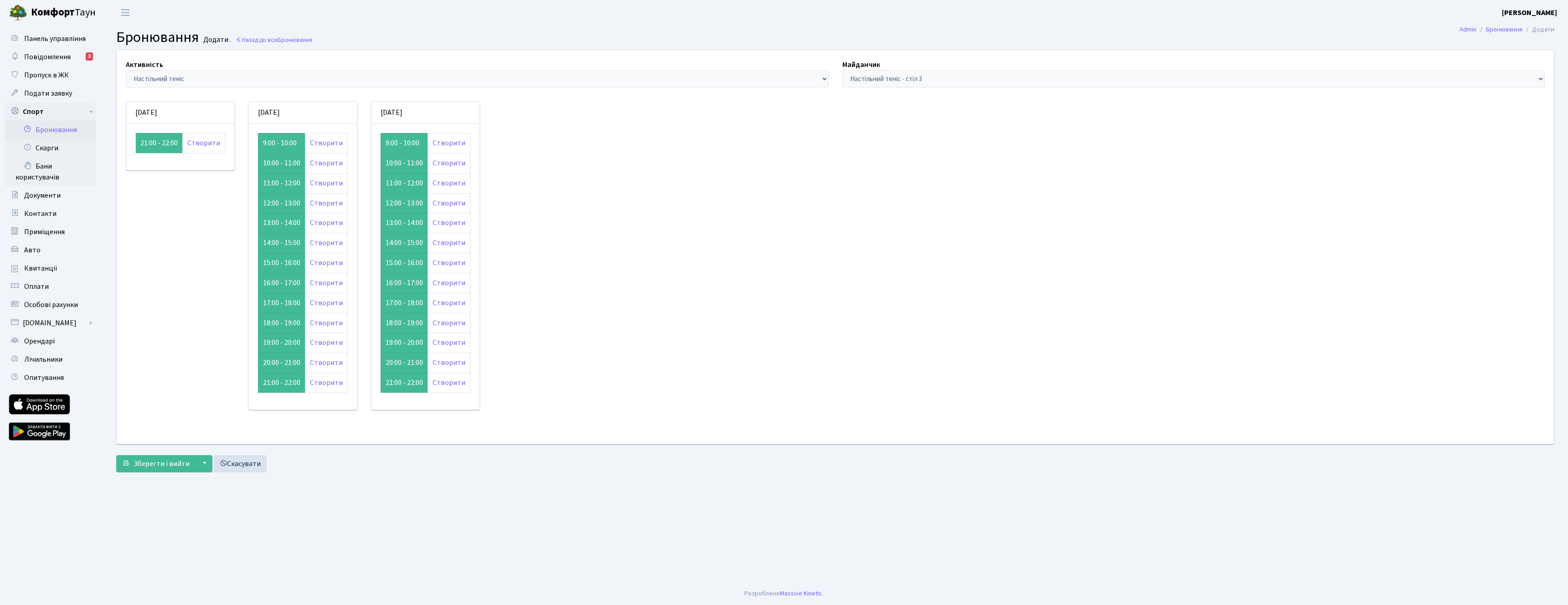
drag, startPoint x: 142, startPoint y: 146, endPoint x: 187, endPoint y: 148, distance: 45.0
click at [187, 148] on tr "21:00 - 22:00 Створити" at bounding box center [180, 142] width 89 height 20
